Goal: Task Accomplishment & Management: Manage account settings

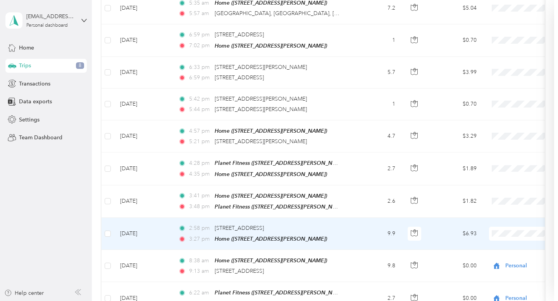
scroll to position [139, 0]
click at [490, 135] on span "Personal" at bounding box center [527, 136] width 93 height 8
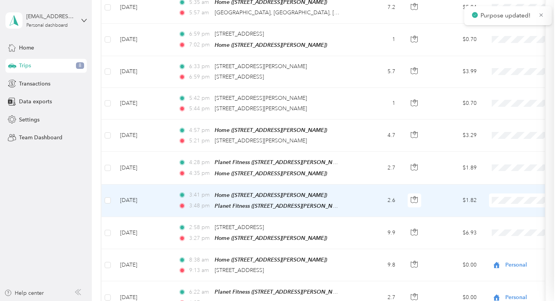
click at [496, 103] on span "Personal" at bounding box center [527, 104] width 93 height 8
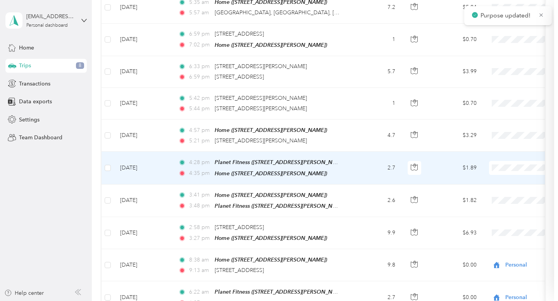
click at [498, 195] on span "Personal" at bounding box center [527, 195] width 93 height 8
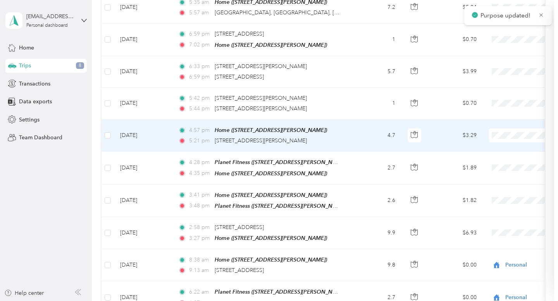
click at [497, 162] on span "Personal" at bounding box center [527, 163] width 93 height 8
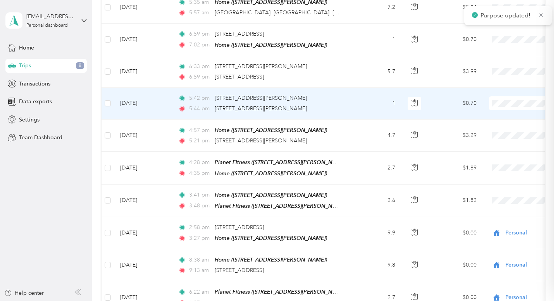
click at [499, 132] on span "Personal" at bounding box center [527, 131] width 93 height 8
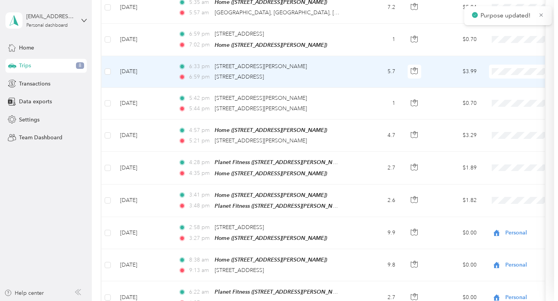
click at [501, 102] on li "Personal" at bounding box center [521, 100] width 118 height 14
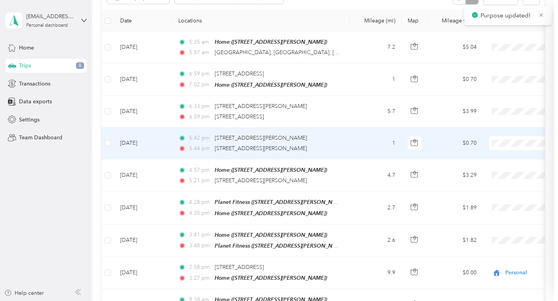
scroll to position [98, 0]
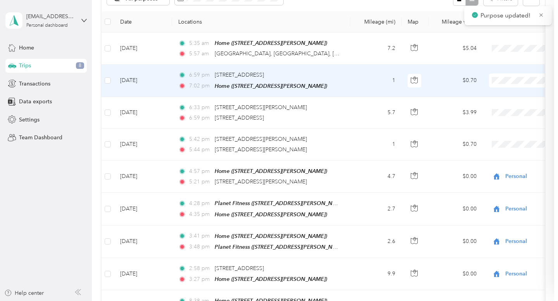
click at [503, 110] on span "Personal" at bounding box center [527, 109] width 93 height 8
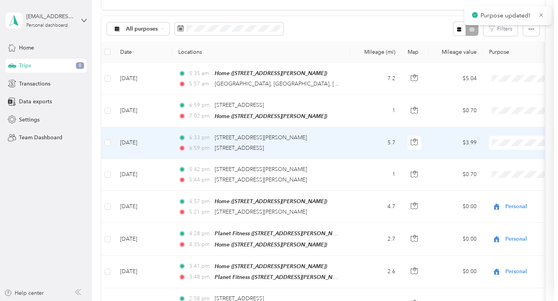
scroll to position [64, 0]
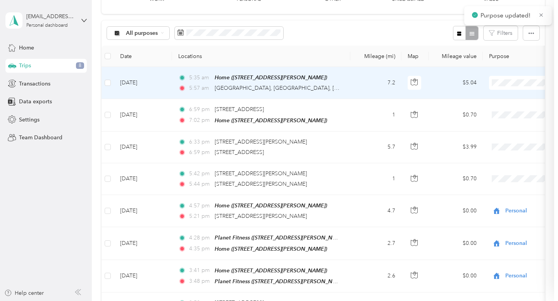
click at [498, 110] on span "Personal" at bounding box center [527, 111] width 93 height 8
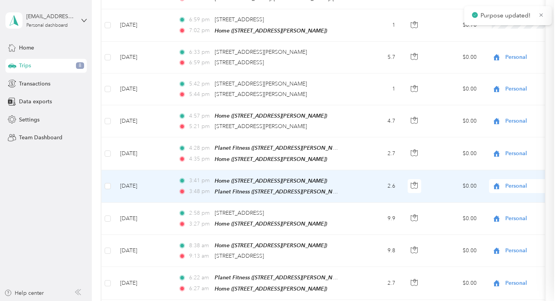
scroll to position [0, 0]
